Goal: Find specific page/section: Find specific page/section

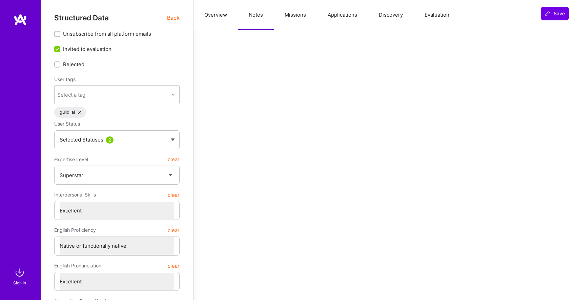
select select "7"
select select "US"
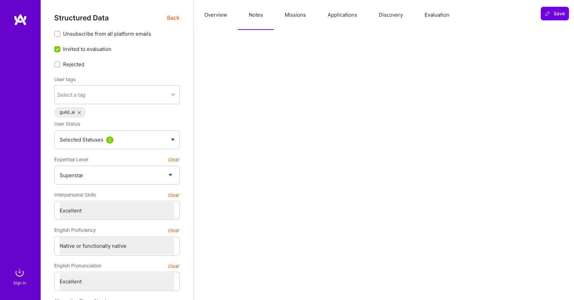
select select "Right Now"
click at [141, 132] on div "Selected Statuses 2" at bounding box center [116, 139] width 125 height 19
click at [170, 16] on span "Back" at bounding box center [173, 18] width 13 height 8
click at [173, 18] on span "Back" at bounding box center [173, 18] width 13 height 8
click at [170, 16] on span "Back" at bounding box center [173, 18] width 13 height 8
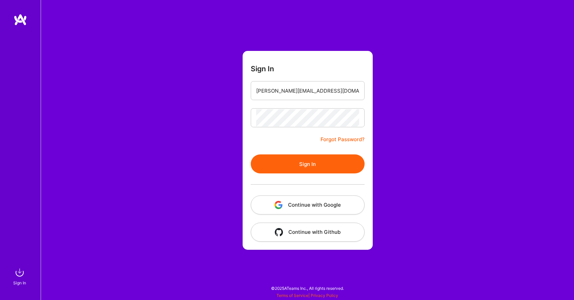
click at [334, 205] on button "Continue with Google" at bounding box center [308, 204] width 114 height 19
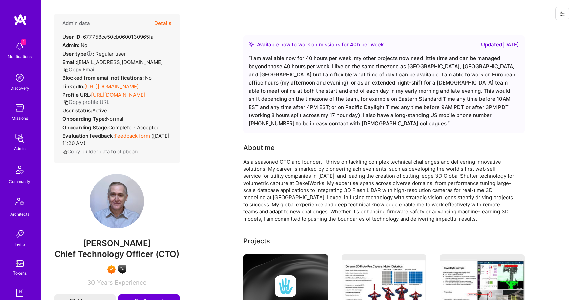
click at [167, 22] on button "Details" at bounding box center [162, 24] width 17 height 20
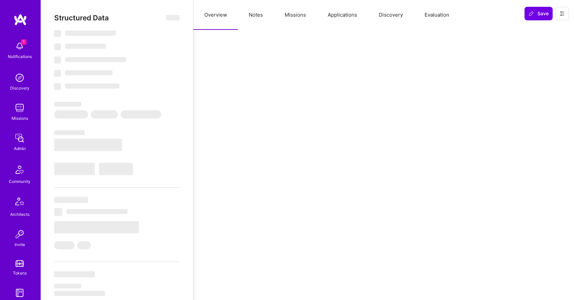
select select "Right Now"
select select "7"
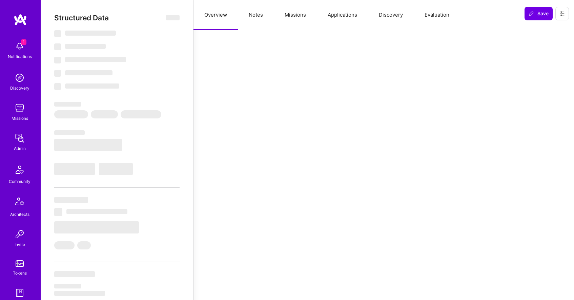
select select "ID"
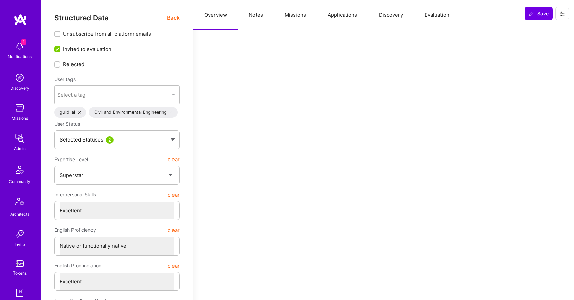
click at [173, 16] on span "Back" at bounding box center [173, 18] width 13 height 8
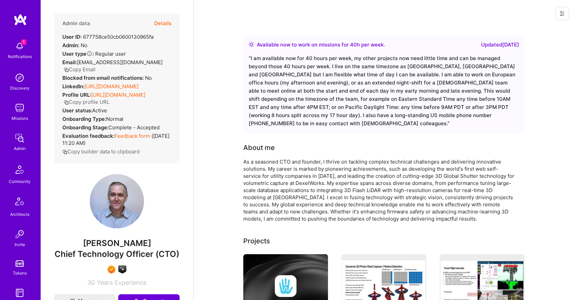
click at [90, 71] on button "Copy Email" at bounding box center [80, 69] width 32 height 7
